Goal: Transaction & Acquisition: Purchase product/service

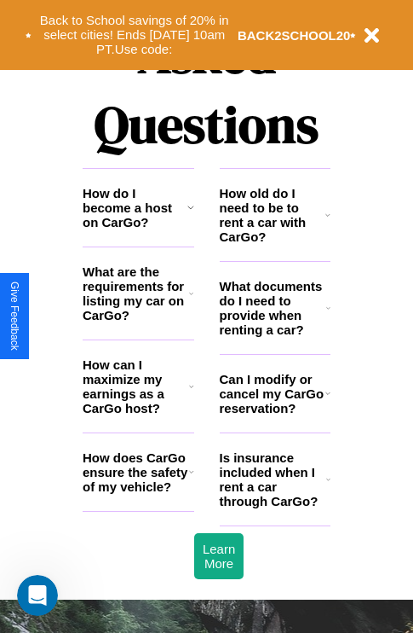
scroll to position [2066, 0]
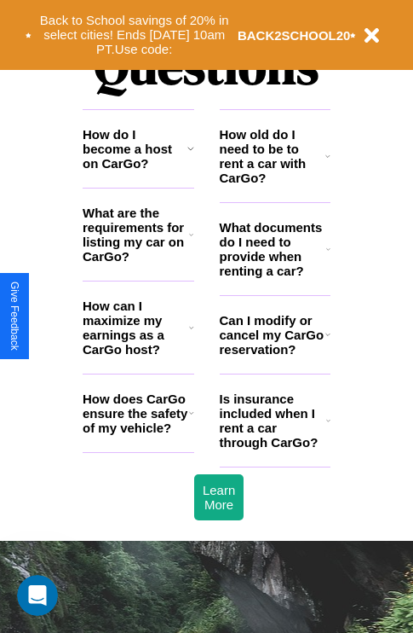
click at [328, 163] on icon at bounding box center [328, 156] width 5 height 14
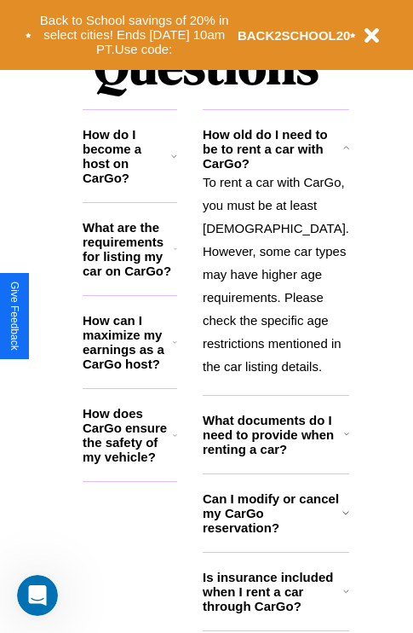
click at [138, 176] on h3 "How do I become a host on CarGo?" at bounding box center [127, 156] width 89 height 58
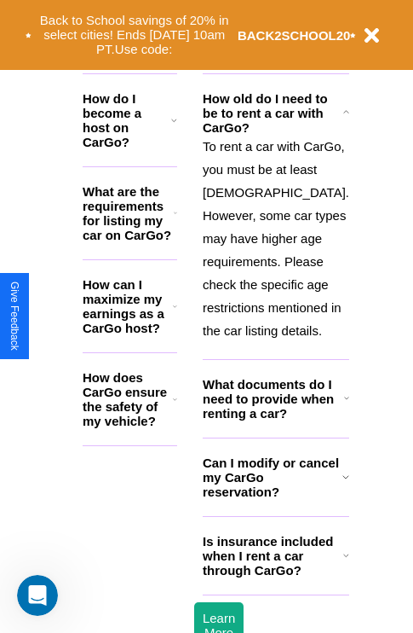
click at [343, 483] on icon at bounding box center [346, 477] width 7 height 14
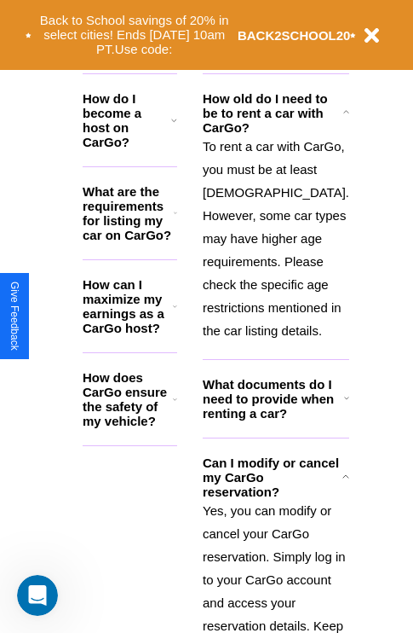
click at [138, 226] on h3 "What are the requirements for listing my car on CarGo?" at bounding box center [128, 213] width 91 height 58
click at [275, 499] on h3 "Can I modify or cancel my CarGo reservation?" at bounding box center [273, 476] width 140 height 43
click at [138, 226] on h3 "What are the requirements for listing my car on CarGo?" at bounding box center [128, 213] width 91 height 58
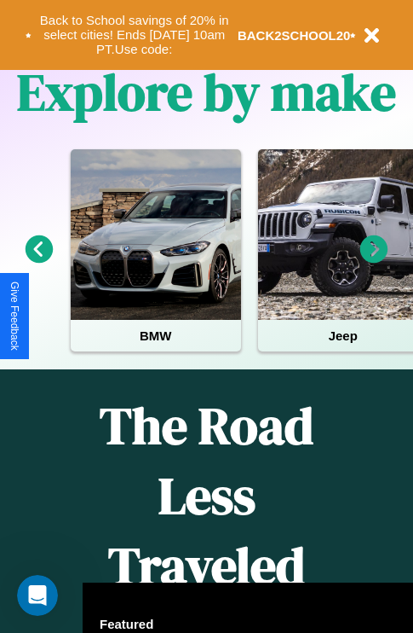
scroll to position [263, 0]
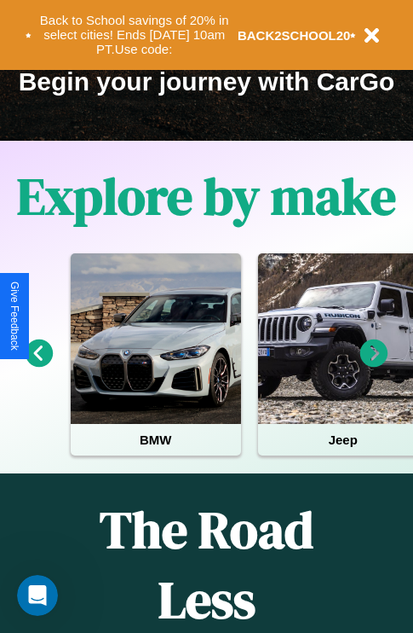
click at [374, 365] on icon at bounding box center [375, 353] width 28 height 28
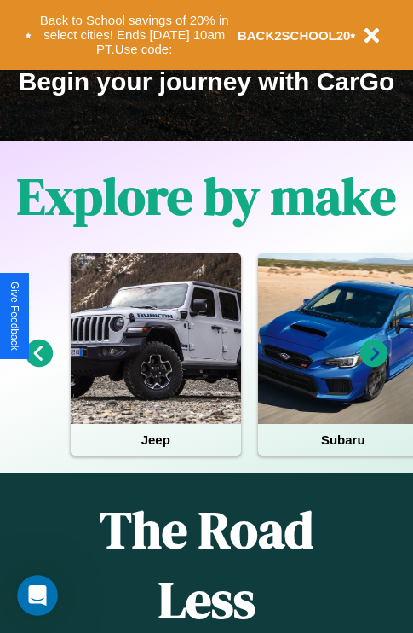
click at [38, 365] on icon at bounding box center [40, 353] width 28 height 28
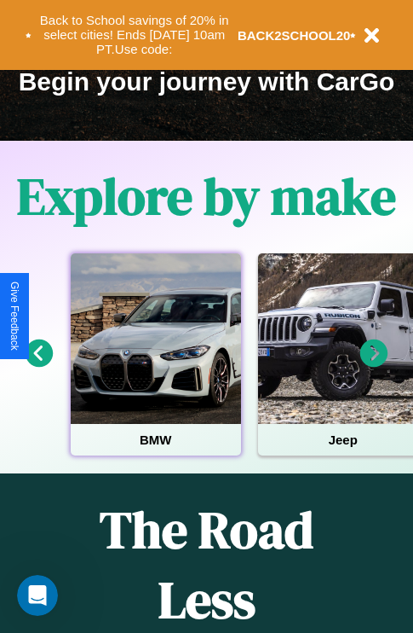
click at [155, 365] on div at bounding box center [156, 338] width 171 height 171
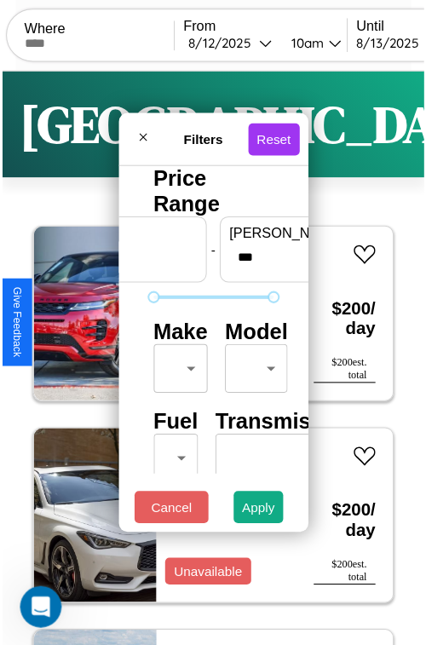
scroll to position [50, 0]
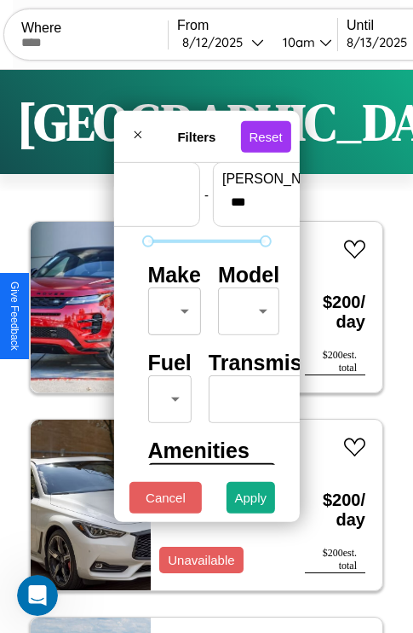
click at [171, 307] on body "CarGo Where From [DATE] 10am Until [DATE] 10am Become a Host Login Sign Up Lond…" at bounding box center [206, 351] width 413 height 703
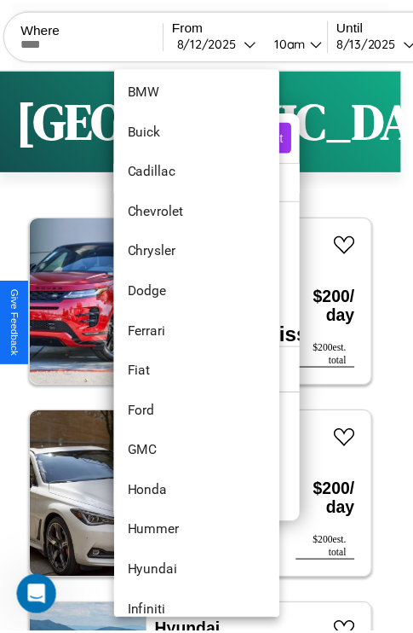
scroll to position [278, 0]
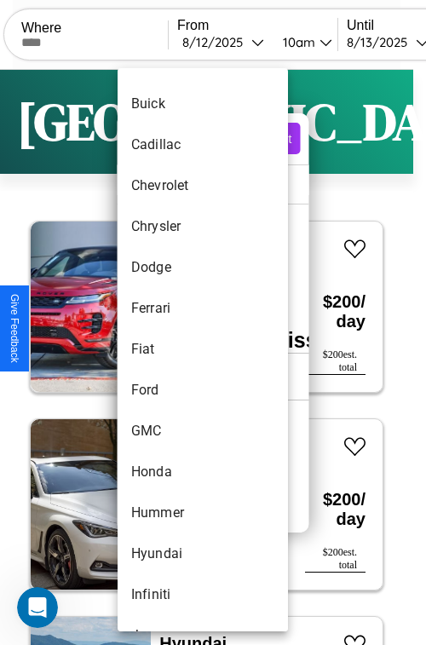
click at [171, 350] on li "Fiat" at bounding box center [203, 349] width 171 height 41
type input "****"
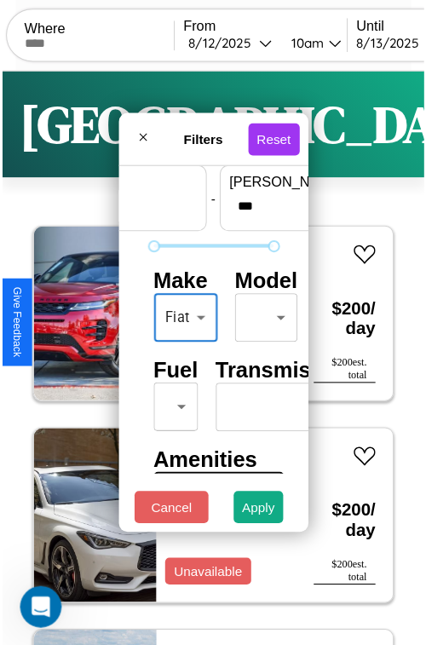
scroll to position [138, 0]
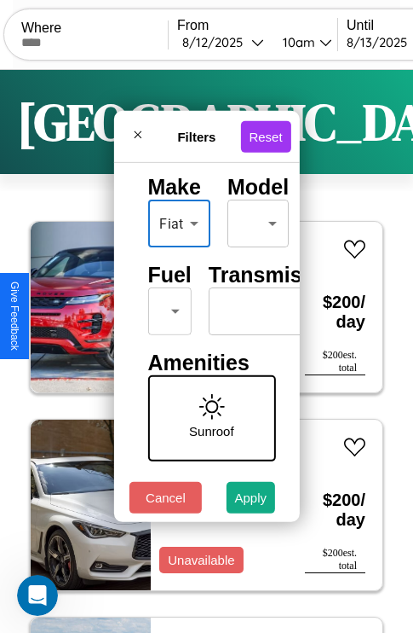
click at [166, 307] on body "CarGo Where From [DATE] 10am Until [DATE] 10am Become a Host Login Sign Up Lond…" at bounding box center [206, 351] width 413 height 703
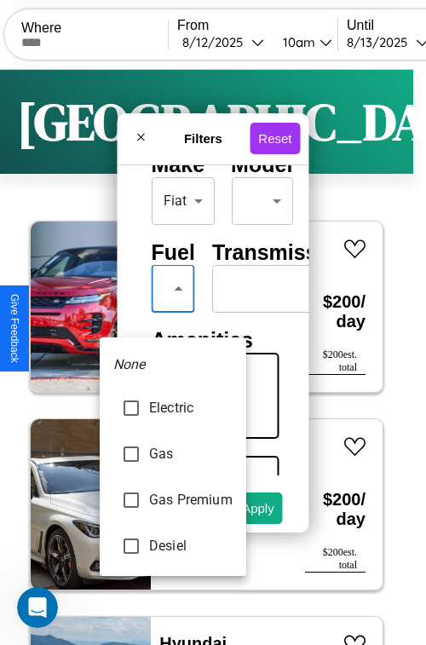
type input "***"
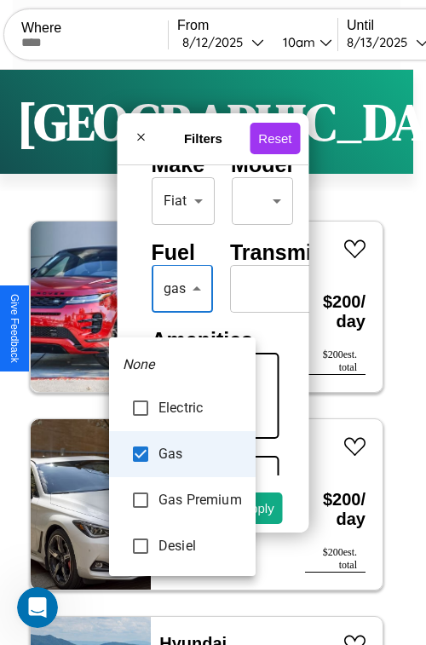
click at [182, 314] on div at bounding box center [213, 322] width 426 height 645
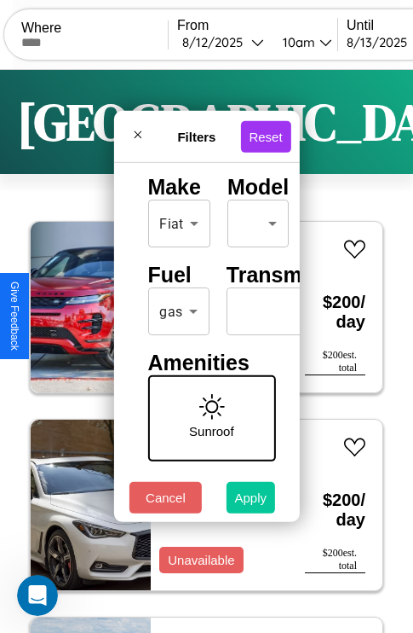
click at [252, 501] on button "Apply" at bounding box center [251, 498] width 49 height 32
